Goal: Use online tool/utility: Utilize a website feature to perform a specific function

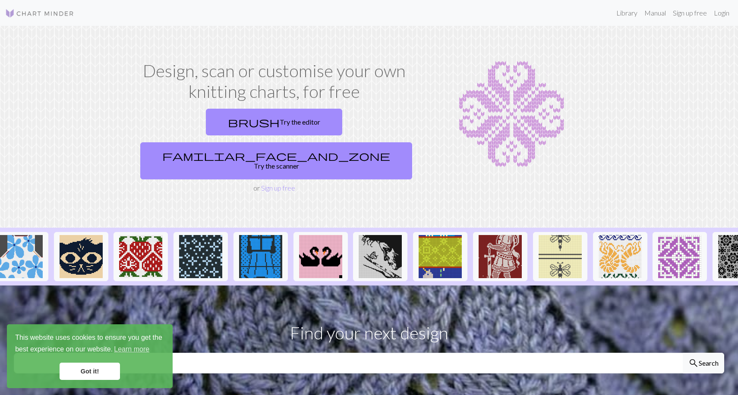
scroll to position [0, 759]
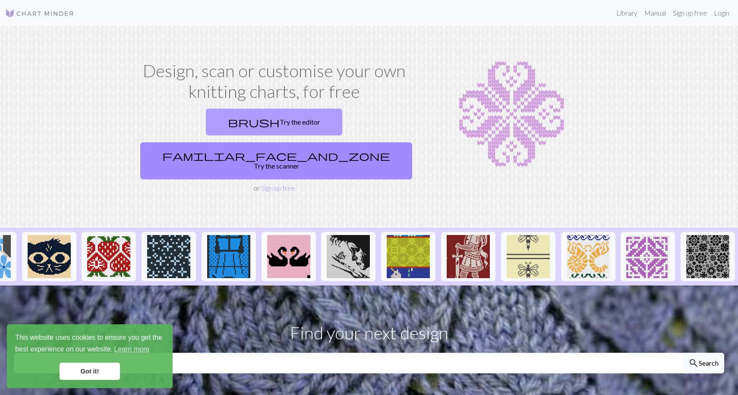
click at [242, 121] on link "brush Try the editor" at bounding box center [274, 122] width 136 height 27
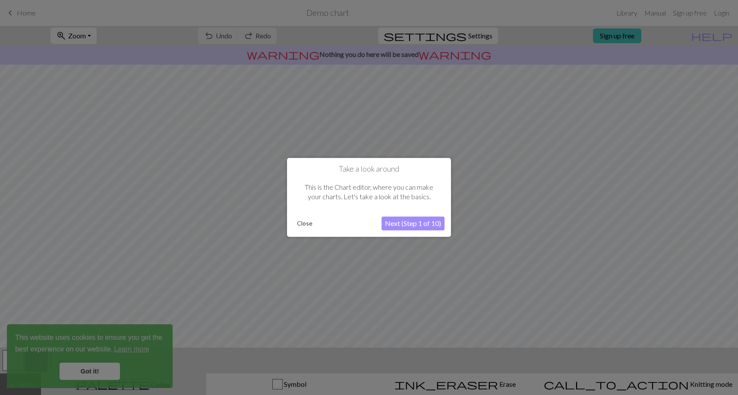
click at [396, 224] on button "Next (Step 1 of 10)" at bounding box center [412, 224] width 63 height 14
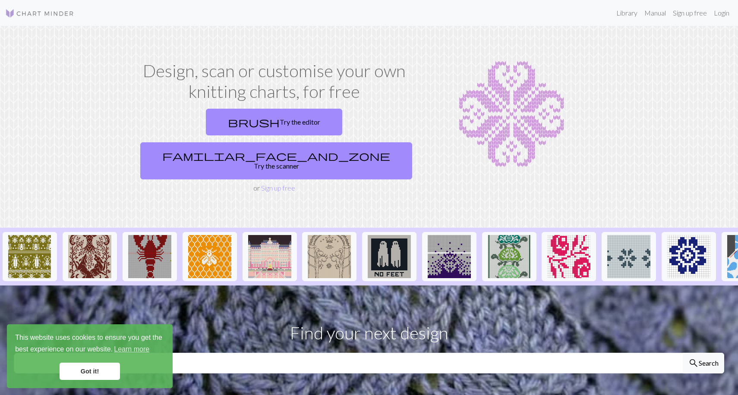
click at [335, 144] on div "brush Try the editor familiar_face_and_zone Try the scanner or Sign up free" at bounding box center [274, 149] width 274 height 88
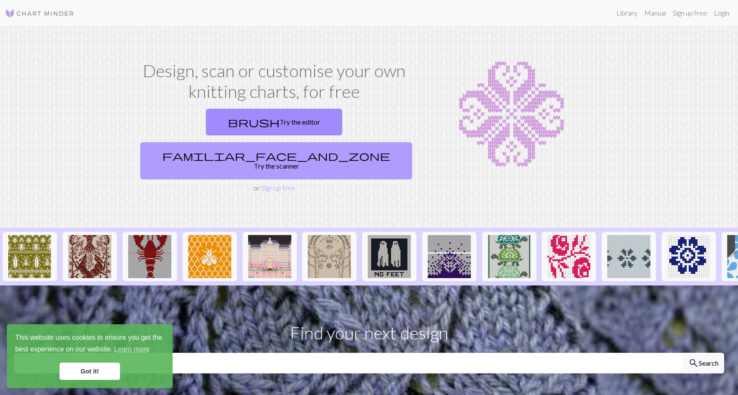
click at [335, 142] on link "familiar_face_and_zone Try the scanner" at bounding box center [276, 160] width 272 height 37
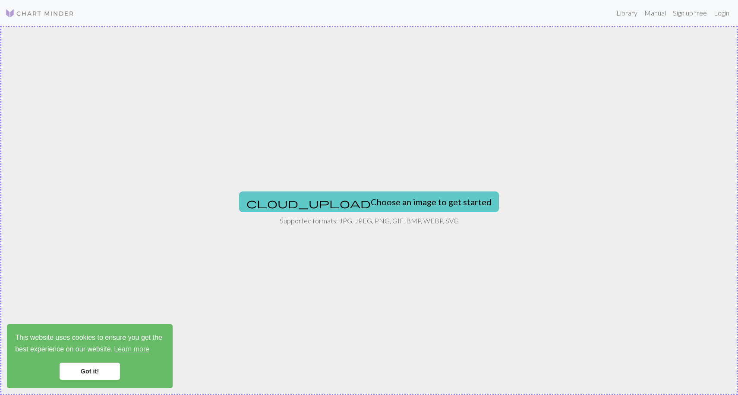
click at [335, 193] on button "cloud_upload Choose an image to get started" at bounding box center [369, 202] width 260 height 21
type input "C:\fakepath\BETHS_POSTERS__0001_Layer-2.png"
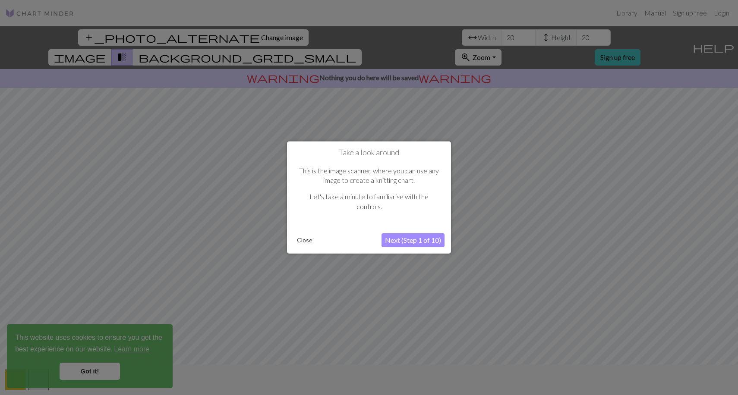
click at [399, 239] on button "Next (Step 1 of 10)" at bounding box center [412, 240] width 63 height 14
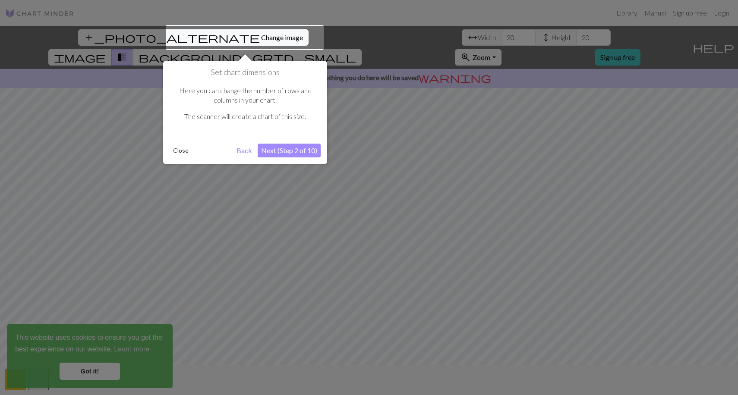
click at [295, 152] on button "Next (Step 2 of 10)" at bounding box center [289, 151] width 63 height 14
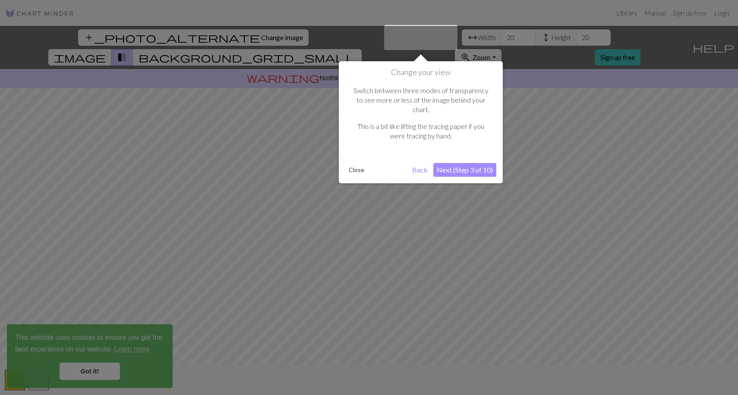
click at [458, 163] on button "Next (Step 3 of 10)" at bounding box center [464, 170] width 63 height 14
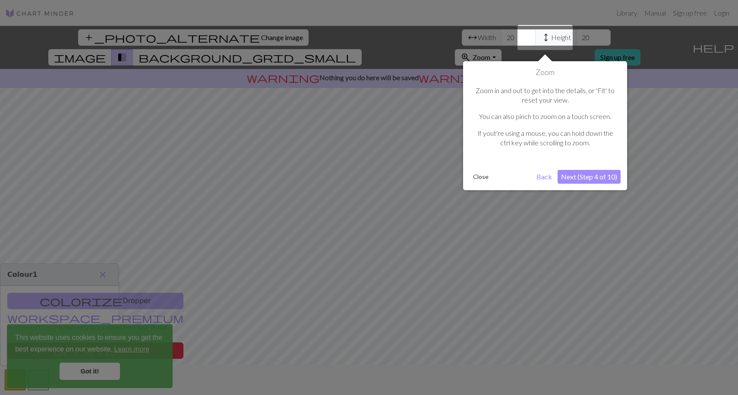
click at [567, 178] on button "Next (Step 4 of 10)" at bounding box center [588, 177] width 63 height 14
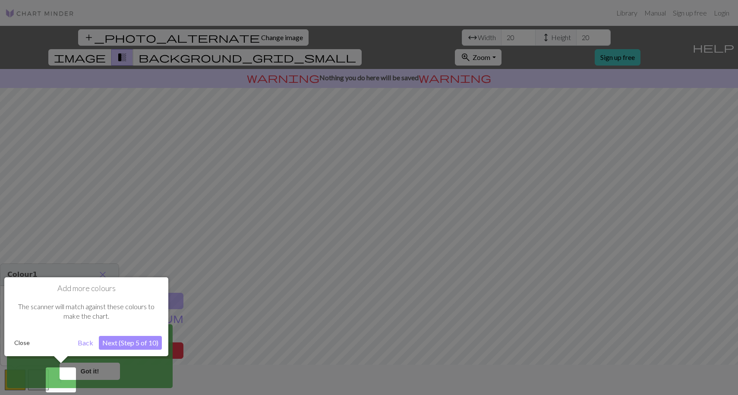
click at [24, 340] on button "Close" at bounding box center [22, 343] width 22 height 13
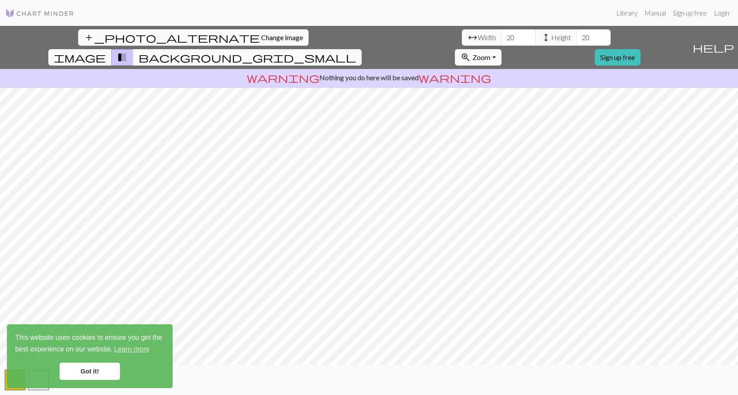
click at [104, 369] on link "Got it!" at bounding box center [90, 371] width 60 height 17
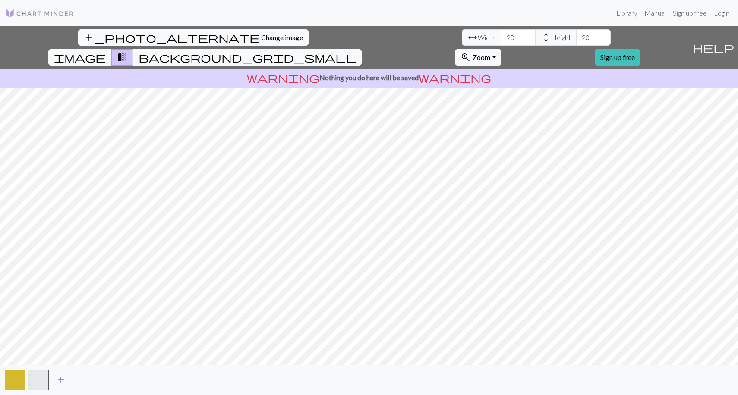
click at [63, 376] on span "add" at bounding box center [61, 380] width 10 height 12
click at [93, 378] on button "add" at bounding box center [84, 380] width 22 height 16
click at [370, 56] on div "add_photo_alternate Change image arrow_range Width 20 height Height 20 image tr…" at bounding box center [369, 210] width 738 height 369
click at [112, 49] on button "image" at bounding box center [79, 57] width 63 height 16
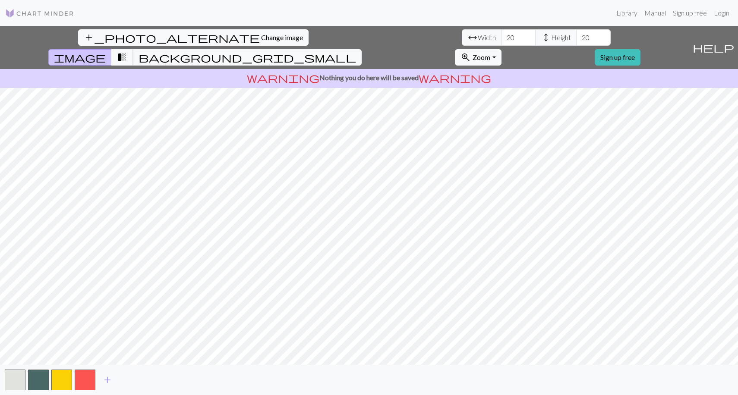
click at [127, 51] on span "transition_fade" at bounding box center [122, 57] width 10 height 12
click at [356, 51] on span "background_grid_small" at bounding box center [247, 57] width 217 height 12
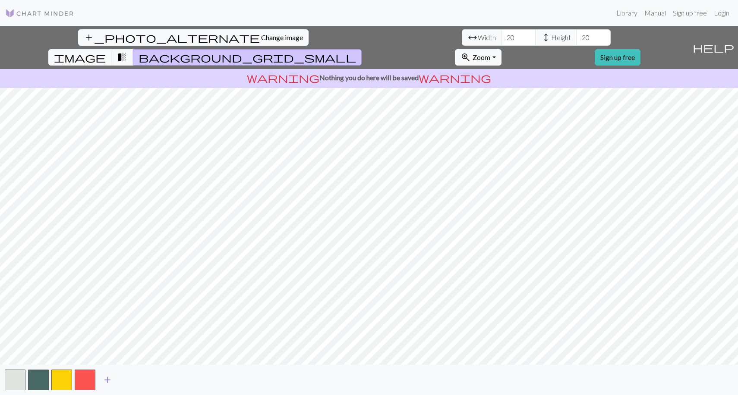
click at [110, 379] on span "add" at bounding box center [107, 380] width 10 height 12
click at [135, 384] on span "add" at bounding box center [131, 380] width 10 height 12
